Goal: Task Accomplishment & Management: Use online tool/utility

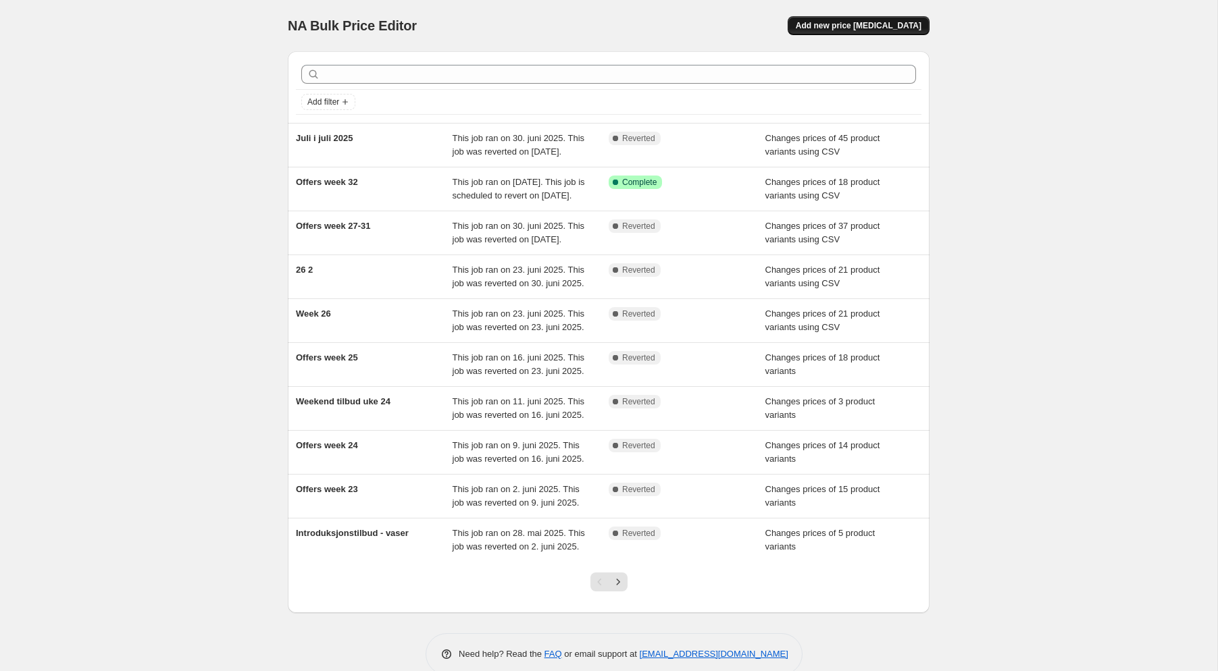
click at [869, 22] on span "Add new price [MEDICAL_DATA]" at bounding box center [859, 25] width 126 height 11
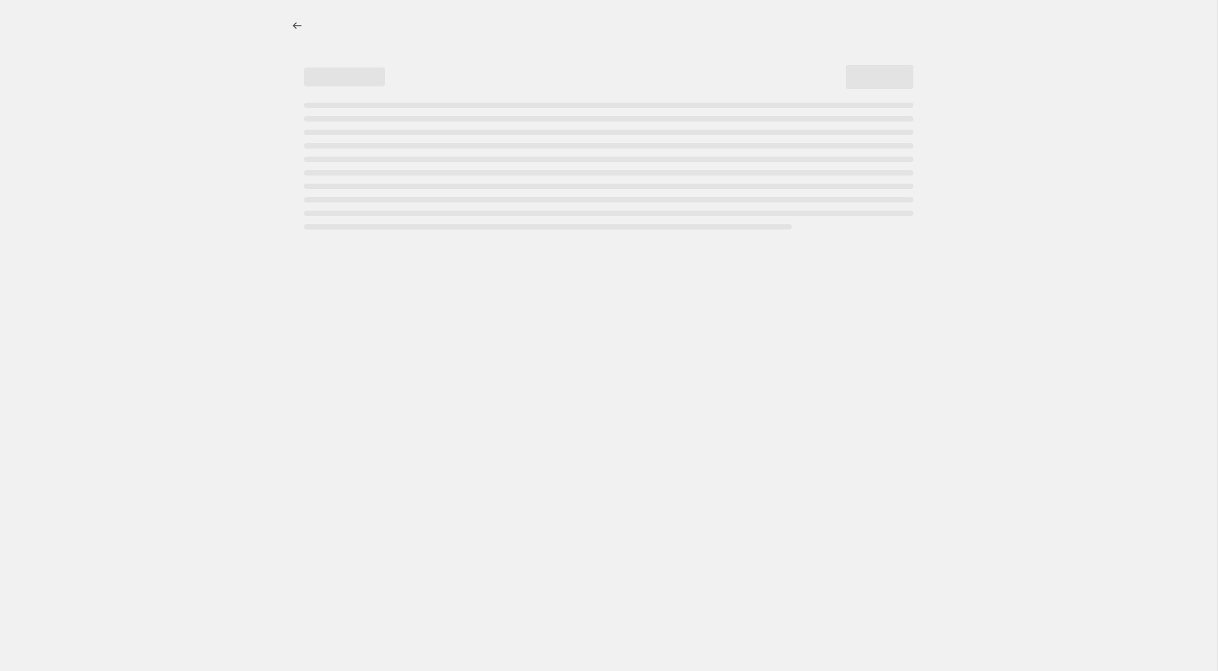
select select "percentage"
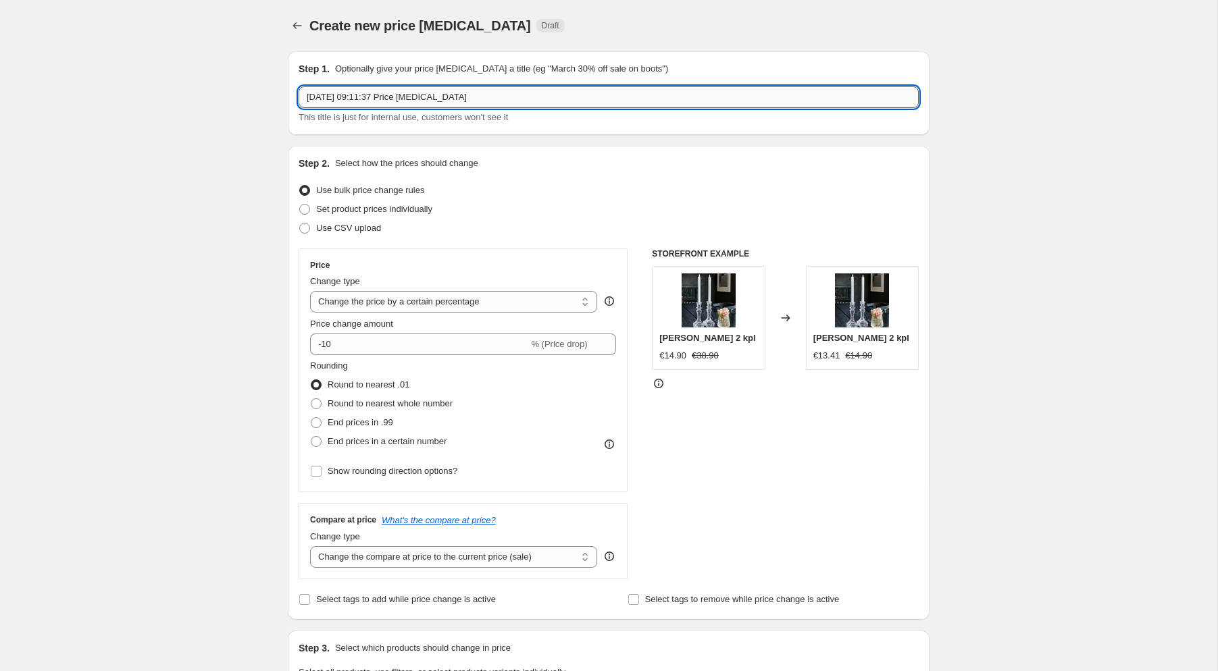
drag, startPoint x: 557, startPoint y: 97, endPoint x: 15, endPoint y: 78, distance: 542.7
click at [299, 86] on input "[DATE] 09:11:37 Price [MEDICAL_DATA]" at bounding box center [609, 97] width 620 height 22
type input "Offers week 33"
click at [308, 228] on span at bounding box center [304, 227] width 11 height 11
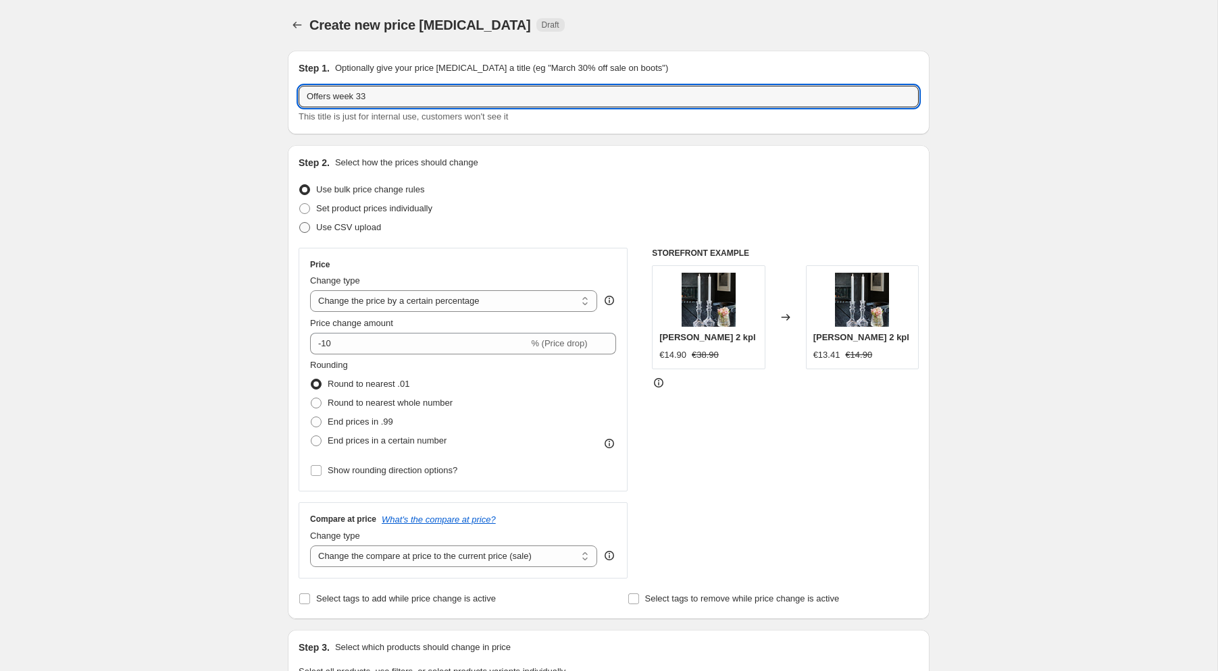
click at [300, 223] on input "Use CSV upload" at bounding box center [299, 222] width 1 height 1
radio input "true"
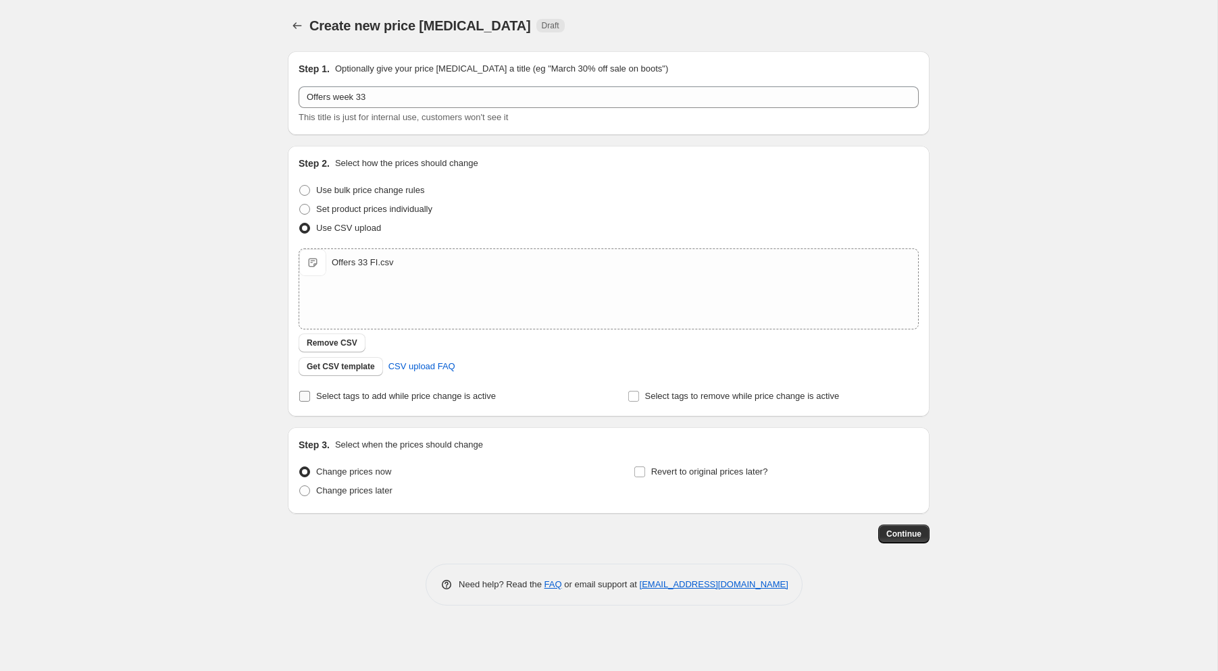
click at [309, 397] on input "Select tags to add while price change is active" at bounding box center [304, 396] width 11 height 11
checkbox input "true"
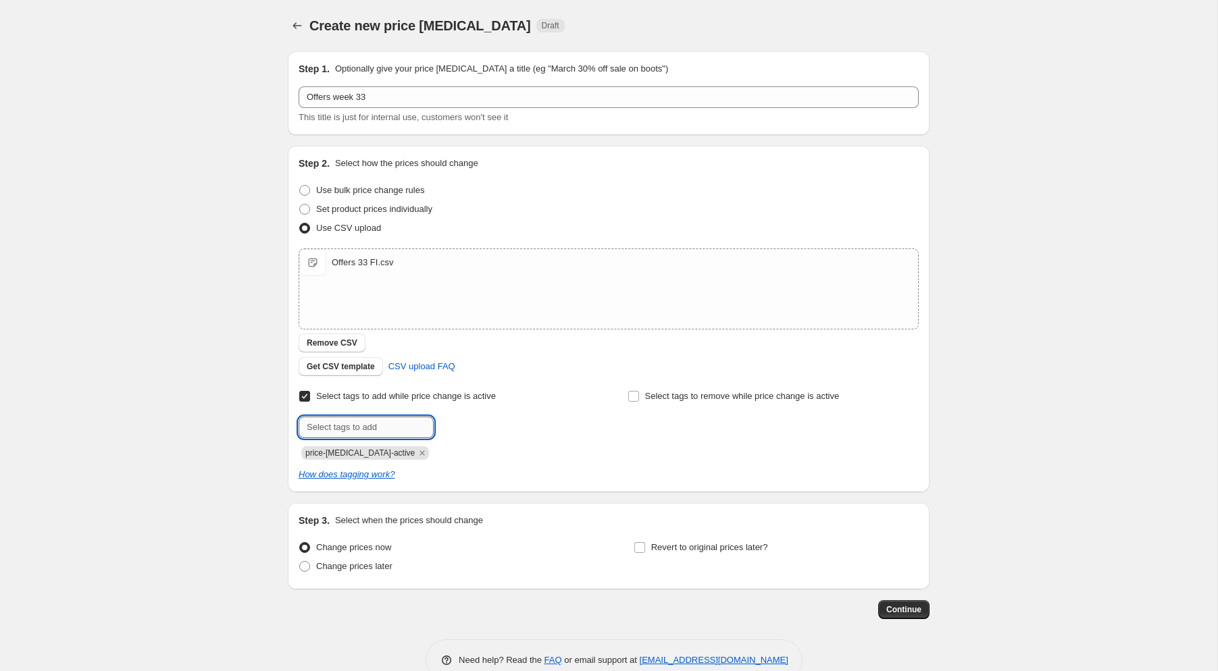
click at [334, 430] on input "text" at bounding box center [366, 428] width 135 height 22
type input "campaign_weekly"
click at [458, 424] on b "Add" at bounding box center [453, 426] width 16 height 9
click at [306, 567] on span at bounding box center [304, 566] width 11 height 11
click at [300, 562] on input "Change prices later" at bounding box center [299, 561] width 1 height 1
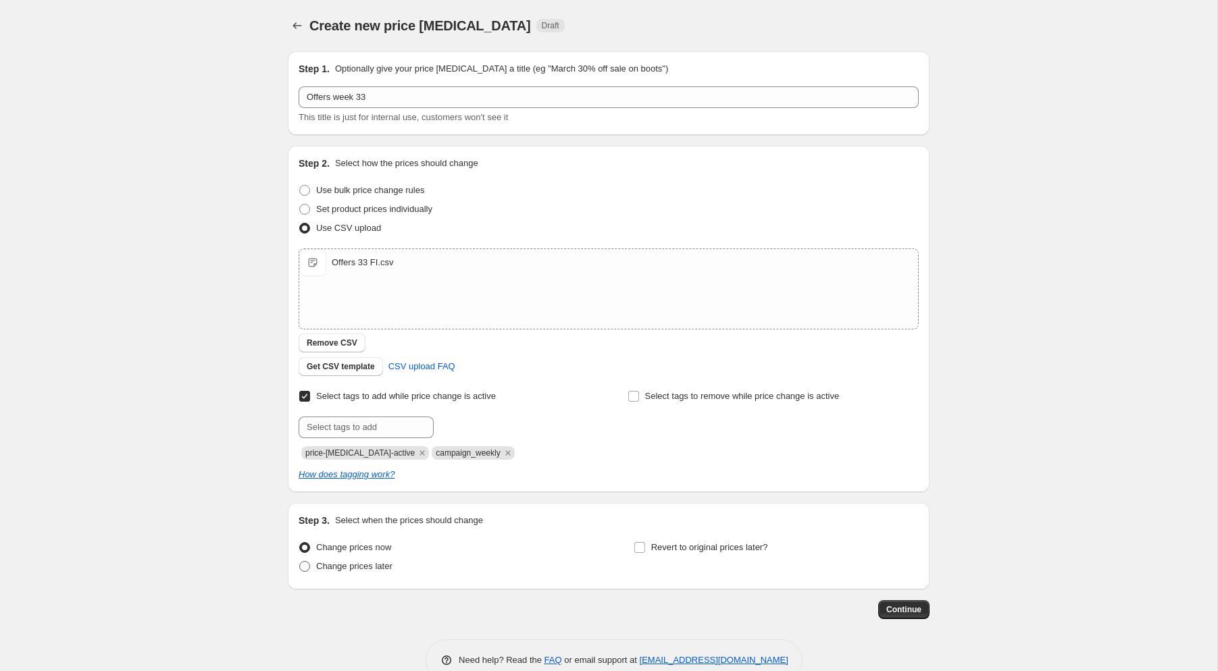
radio input "true"
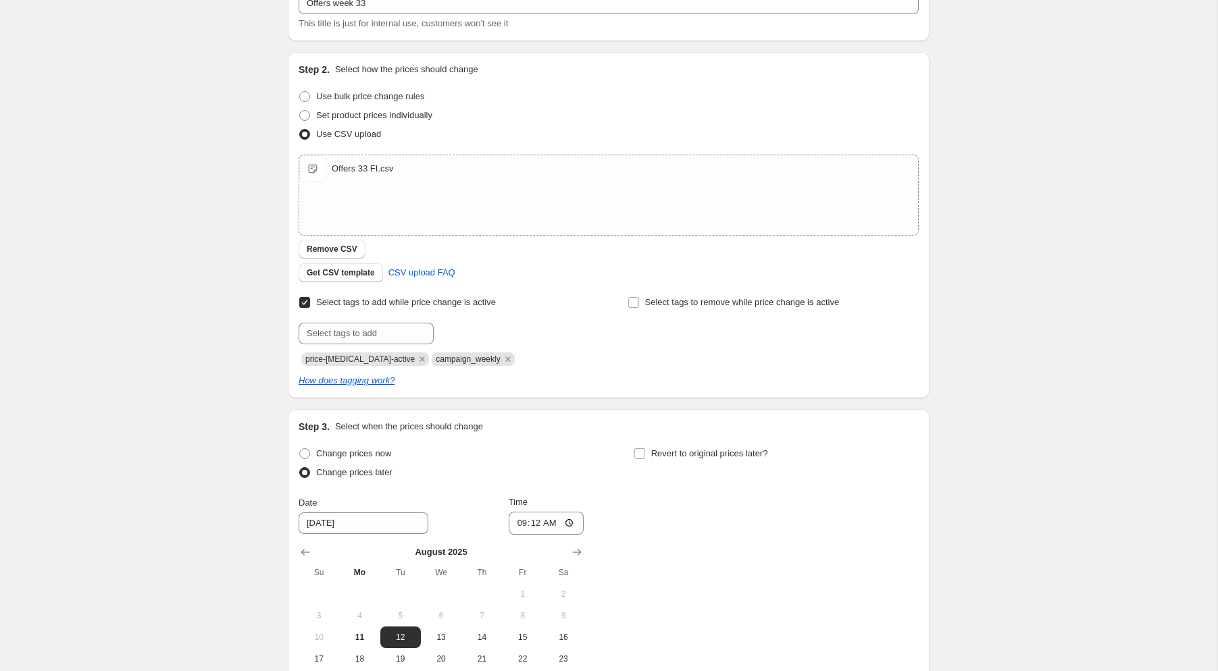
scroll to position [95, 0]
click at [365, 631] on span "11" at bounding box center [359, 636] width 30 height 11
type input "[DATE]"
click at [551, 517] on input "09:12" at bounding box center [547, 522] width 76 height 23
type input "15:00"
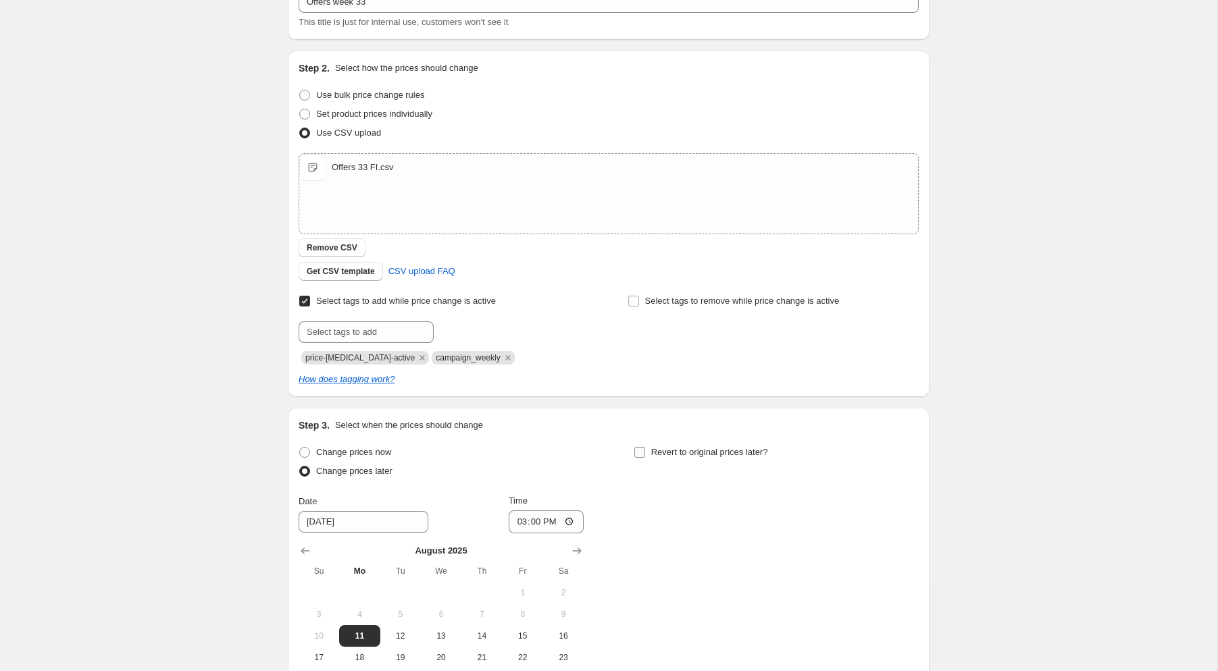
click at [642, 447] on input "Revert to original prices later?" at bounding box center [639, 452] width 11 height 11
checkbox input "true"
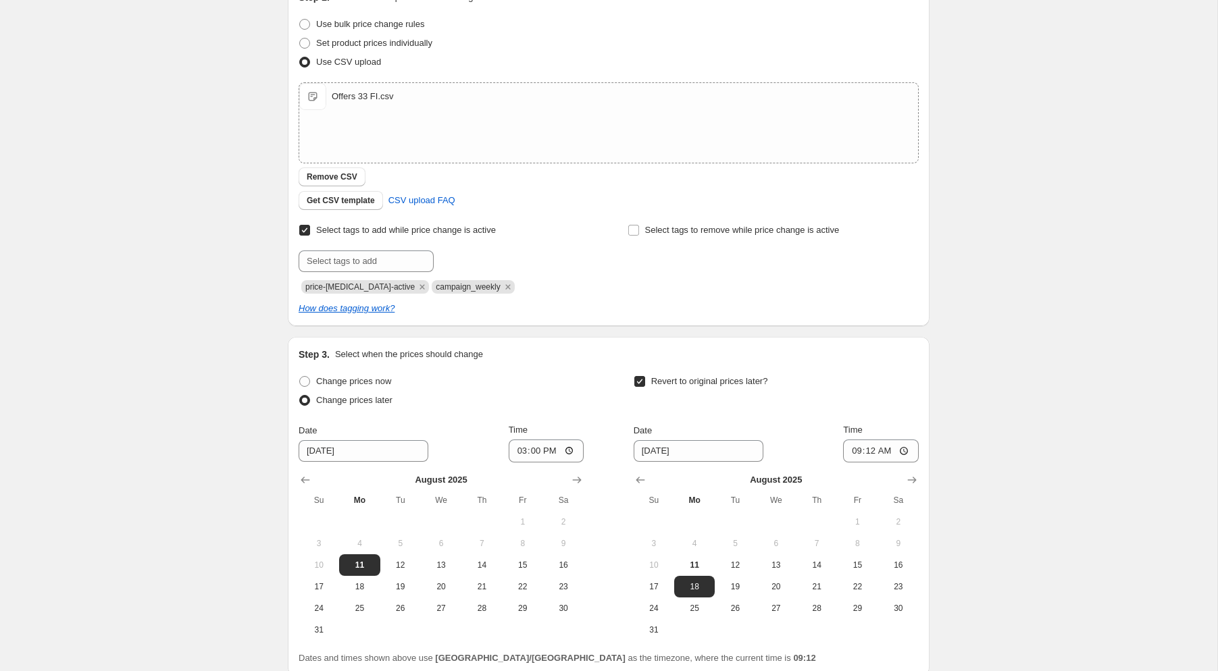
scroll to position [174, 0]
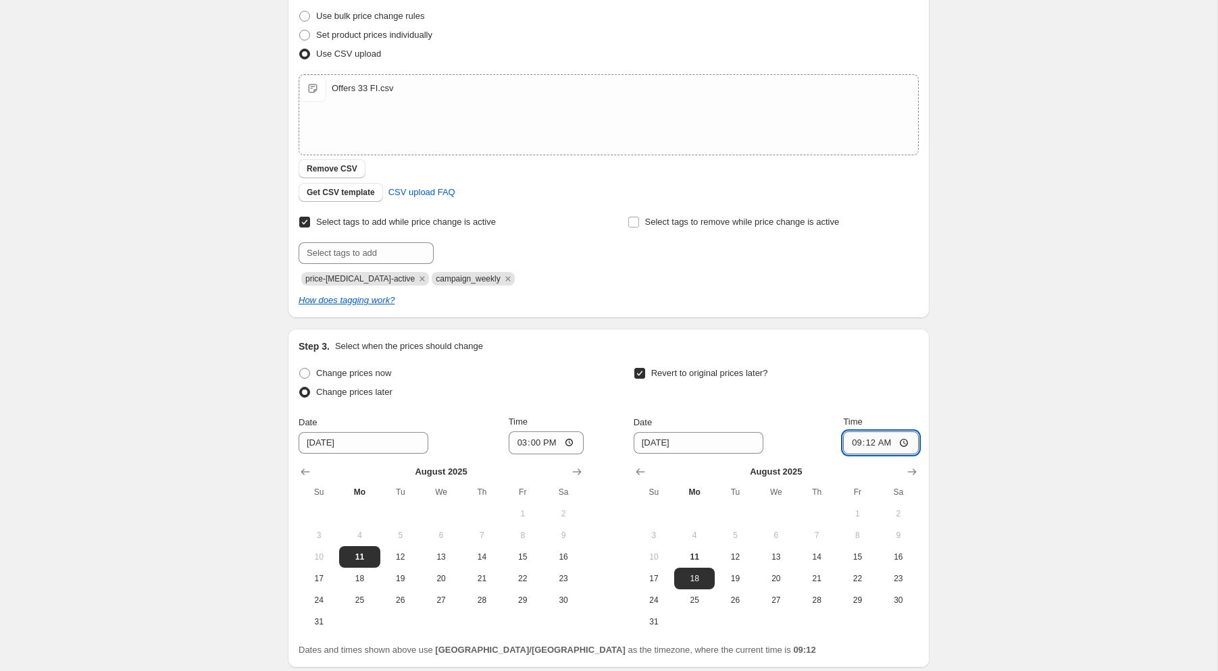
click at [885, 446] on input "09:12" at bounding box center [881, 443] width 76 height 23
type input "14:55"
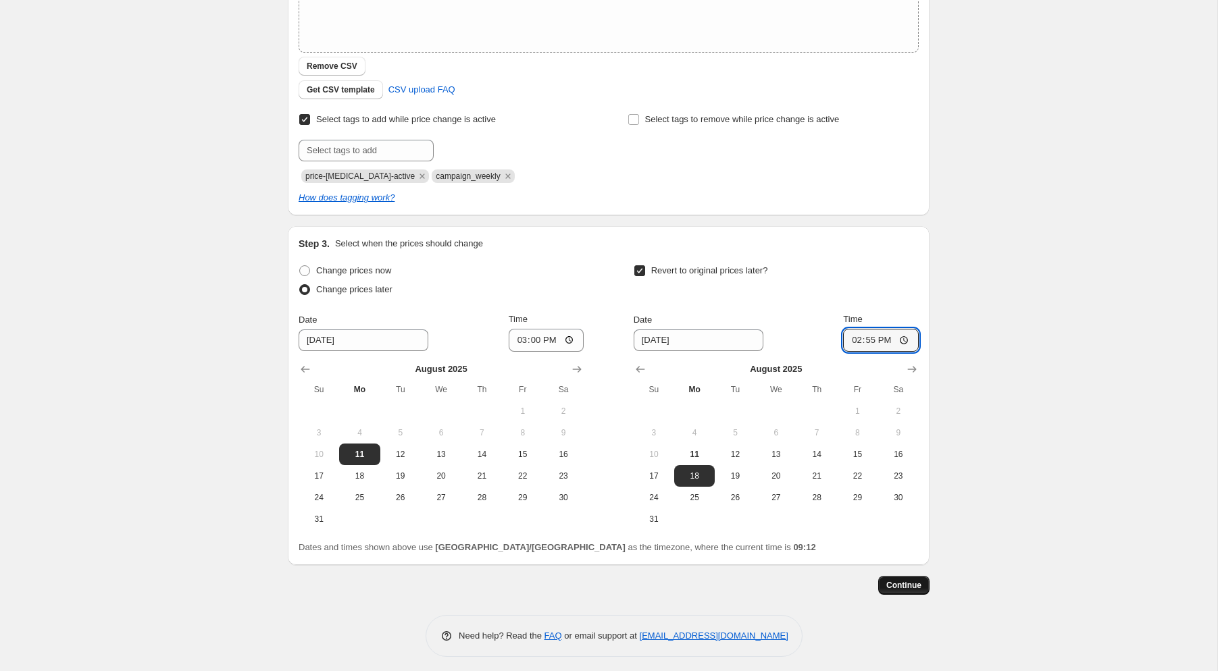
scroll to position [282, 0]
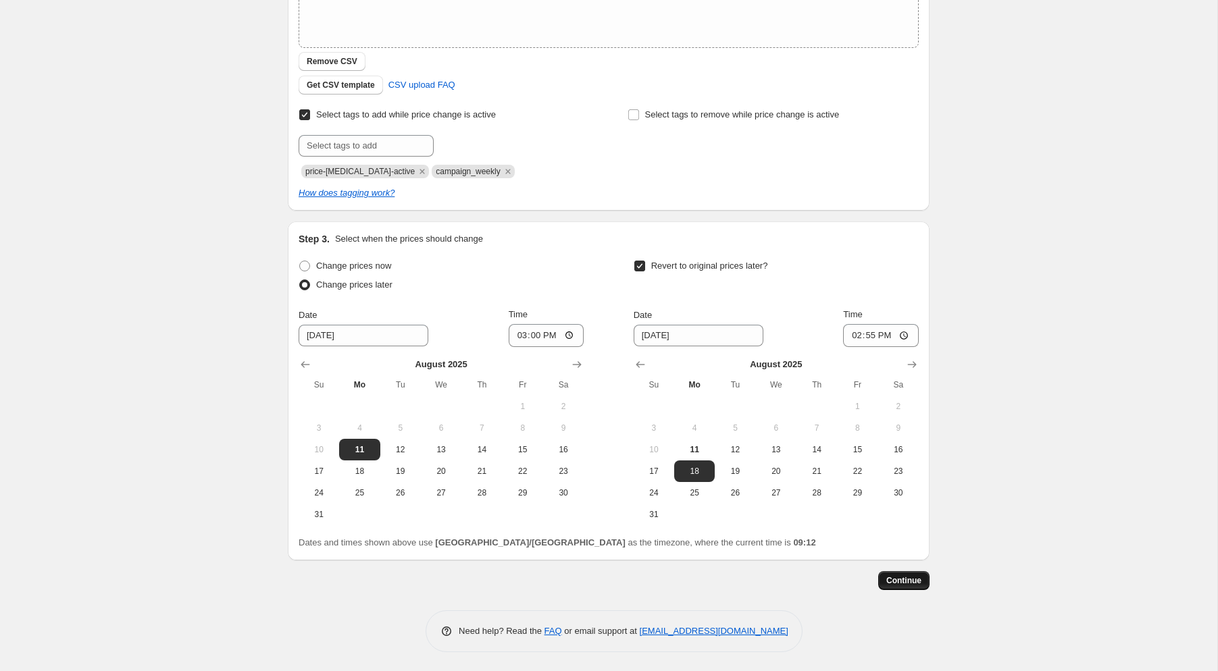
click at [917, 582] on span "Continue" at bounding box center [903, 581] width 35 height 11
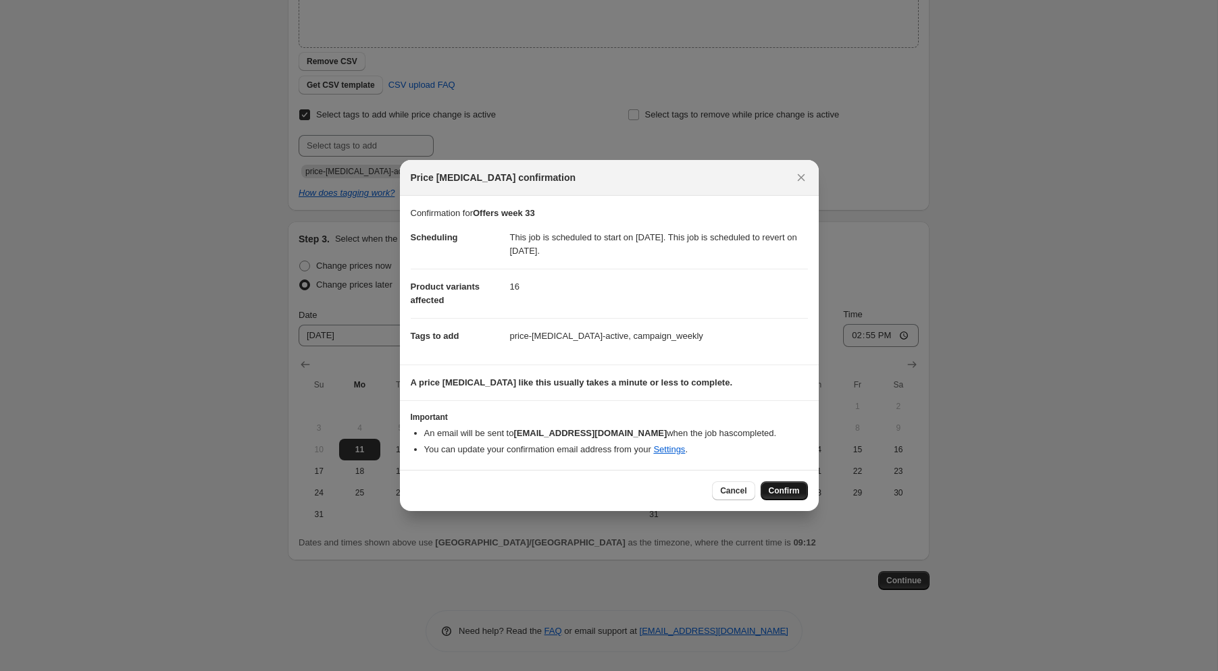
click at [791, 491] on span "Confirm" at bounding box center [784, 491] width 31 height 11
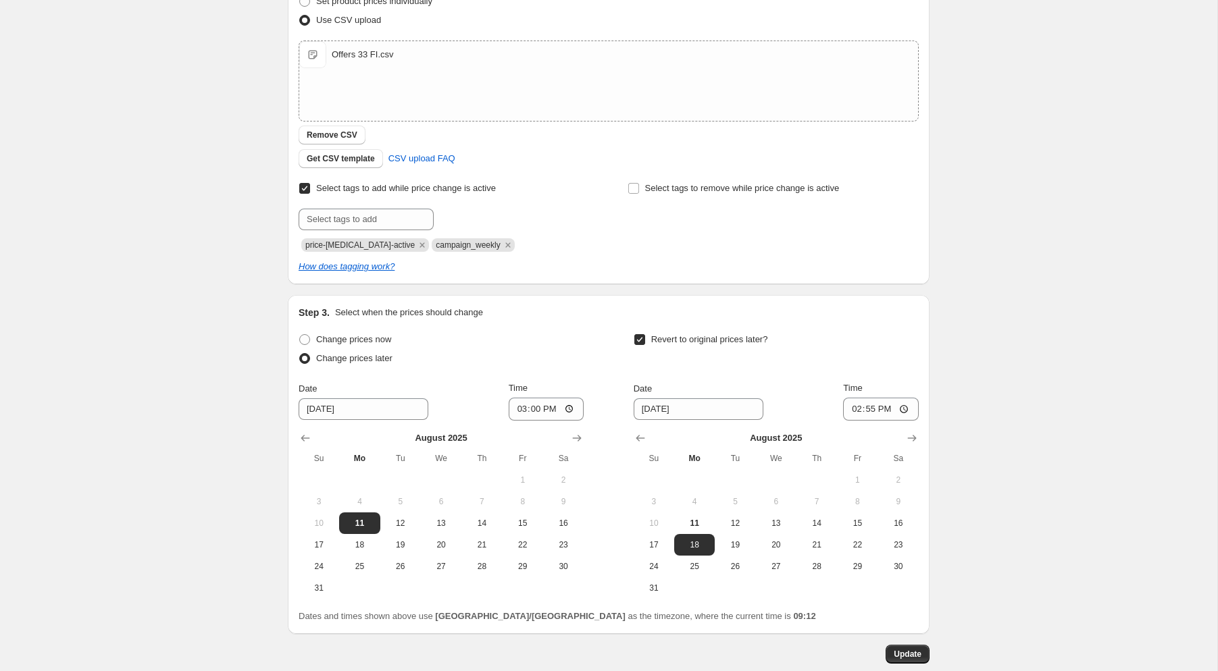
scroll to position [291, 0]
